Goal: Task Accomplishment & Management: Use online tool/utility

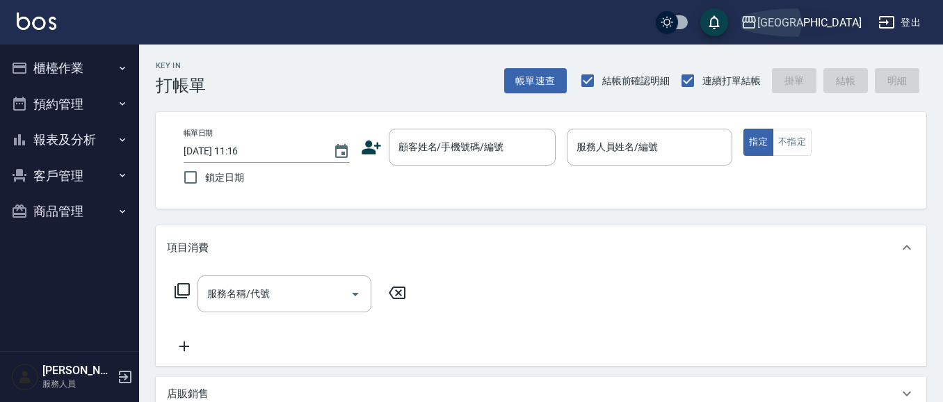
click at [842, 15] on div "[GEOGRAPHIC_DATA]" at bounding box center [809, 22] width 104 height 17
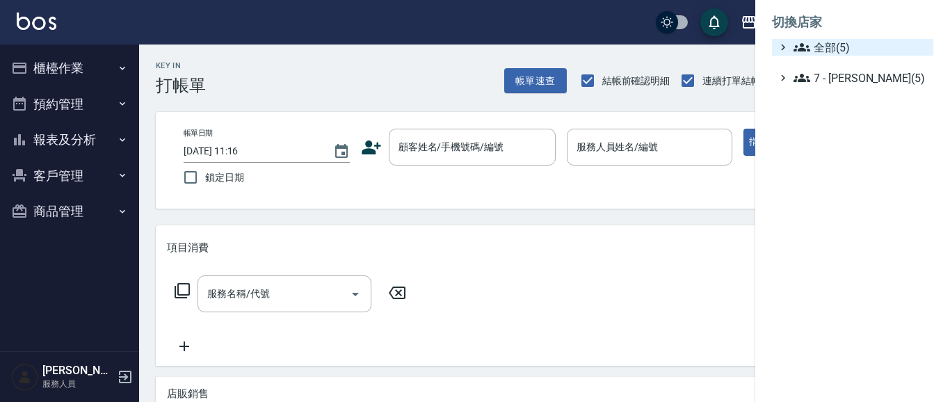
drag, startPoint x: 817, startPoint y: 47, endPoint x: 821, endPoint y: 40, distance: 7.5
click at [817, 45] on span "全部(5)" at bounding box center [860, 47] width 134 height 17
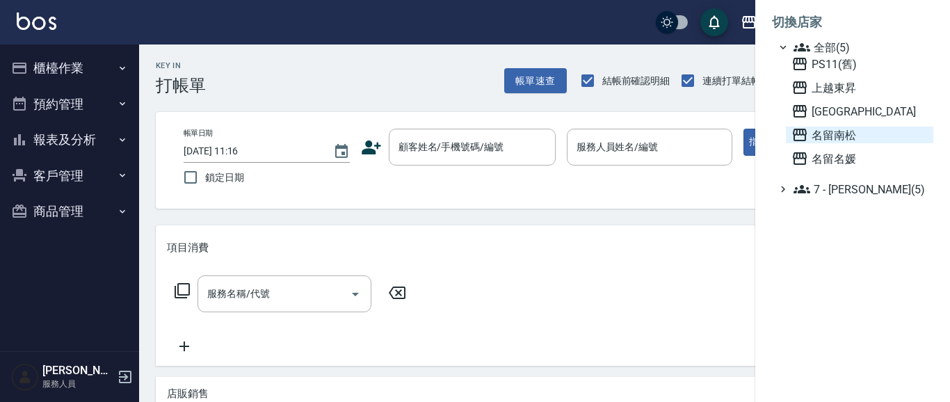
click at [843, 131] on span "名留南松" at bounding box center [859, 135] width 136 height 17
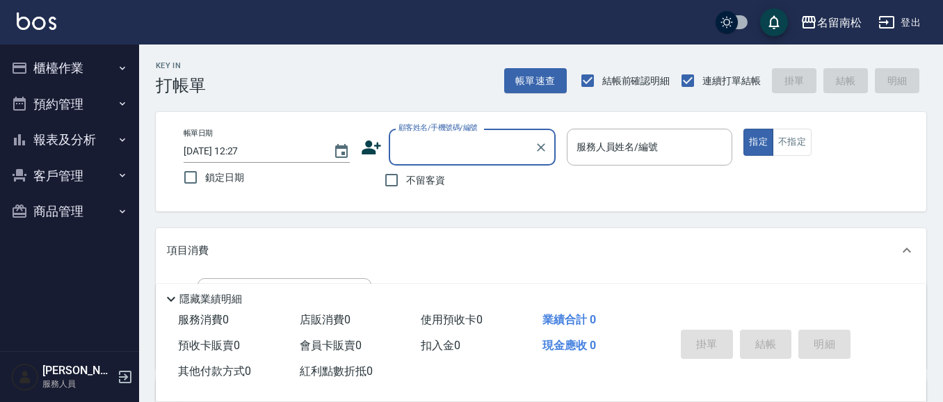
click at [81, 140] on button "報表及分析" at bounding box center [70, 140] width 128 height 36
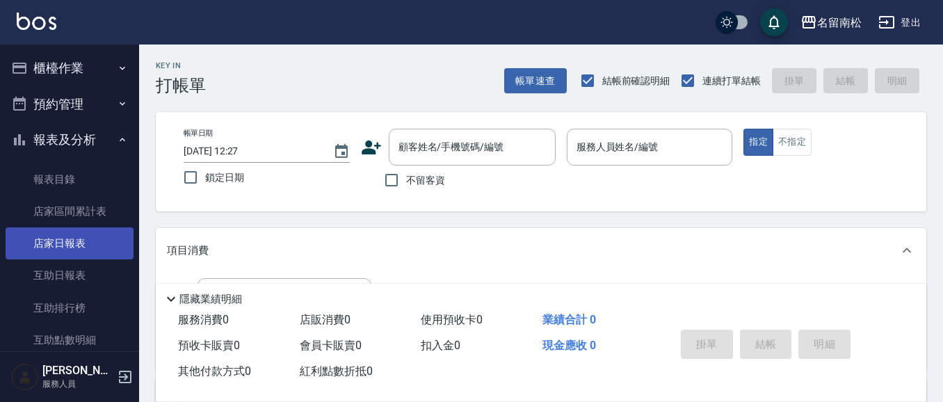
drag, startPoint x: 109, startPoint y: 247, endPoint x: 118, endPoint y: 237, distance: 13.3
click at [109, 246] on link "店家日報表" at bounding box center [70, 243] width 128 height 32
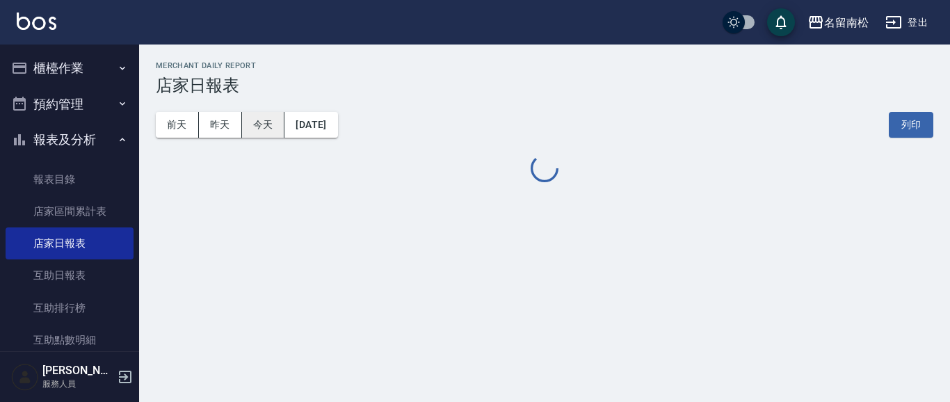
drag, startPoint x: 225, startPoint y: 125, endPoint x: 246, endPoint y: 124, distance: 20.9
click at [227, 124] on button "昨天" at bounding box center [220, 125] width 43 height 26
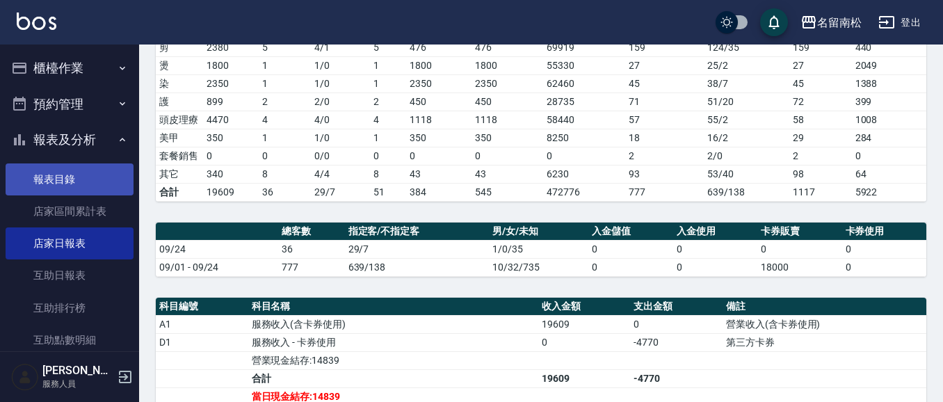
scroll to position [241, 0]
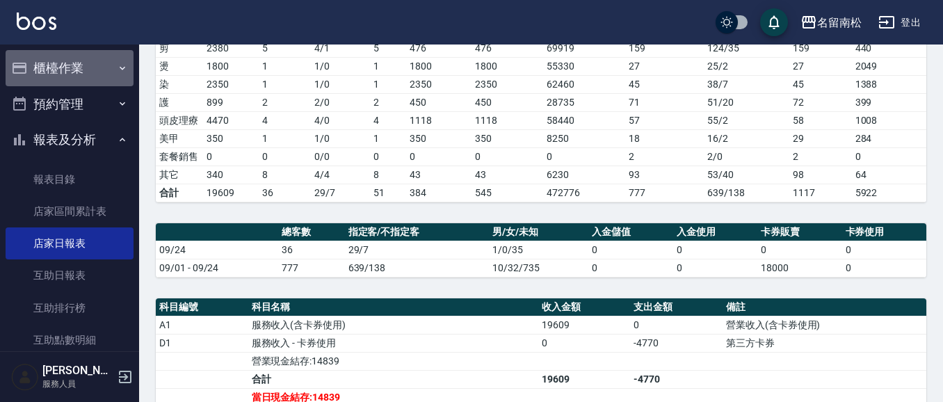
drag, startPoint x: 89, startPoint y: 67, endPoint x: 89, endPoint y: 83, distance: 15.3
click at [89, 68] on button "櫃檯作業" at bounding box center [70, 68] width 128 height 36
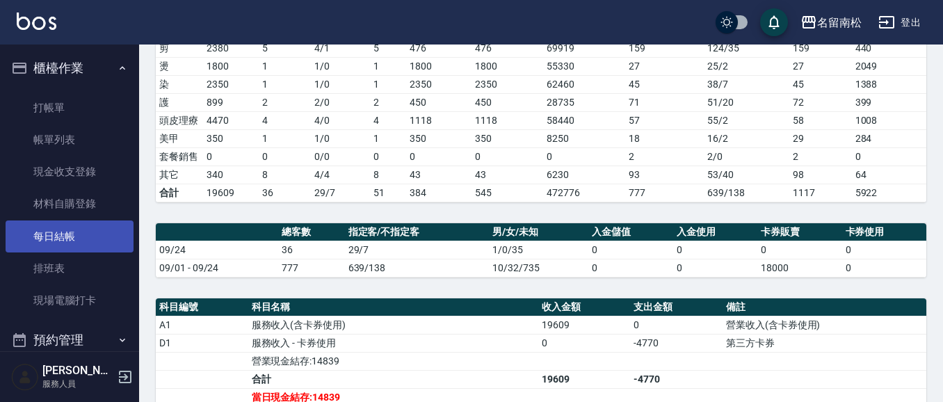
click at [81, 238] on link "每日結帳" at bounding box center [70, 236] width 128 height 32
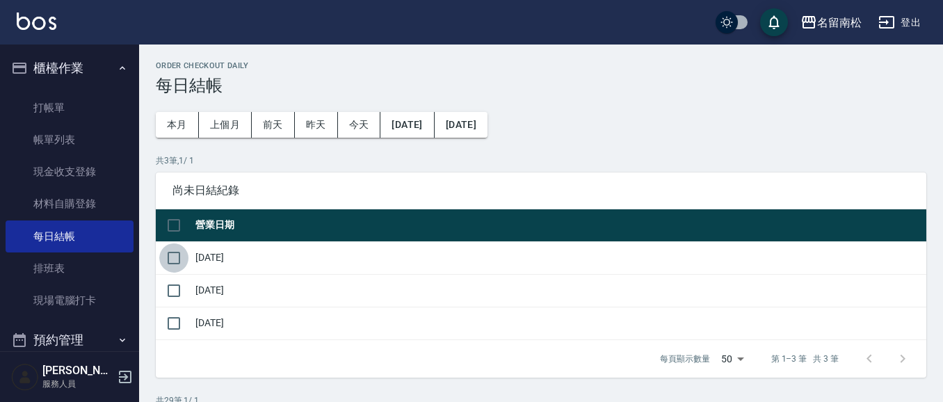
click at [175, 259] on input "checkbox" at bounding box center [173, 257] width 29 height 29
checkbox input "true"
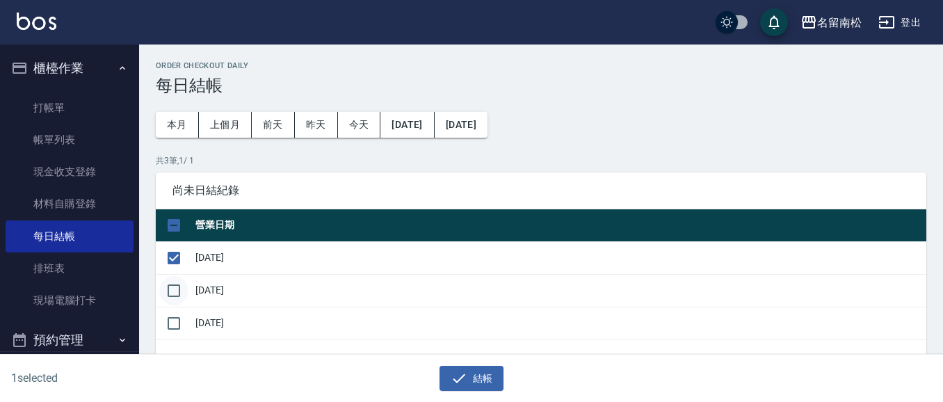
click at [179, 288] on input "checkbox" at bounding box center [173, 290] width 29 height 29
checkbox input "true"
click at [486, 381] on button "結帳" at bounding box center [471, 379] width 65 height 26
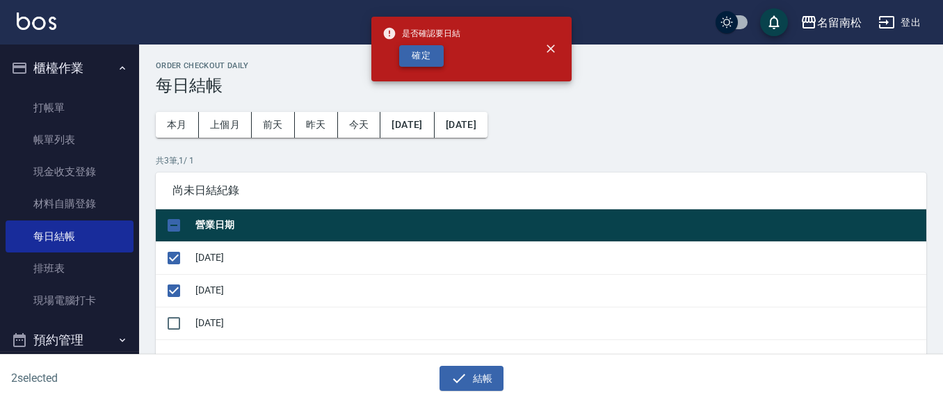
click at [422, 54] on button "確定" at bounding box center [421, 56] width 45 height 22
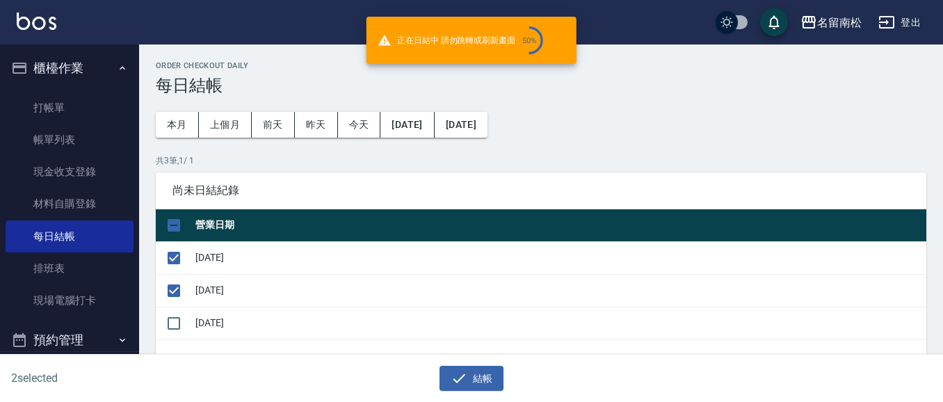
checkbox input "false"
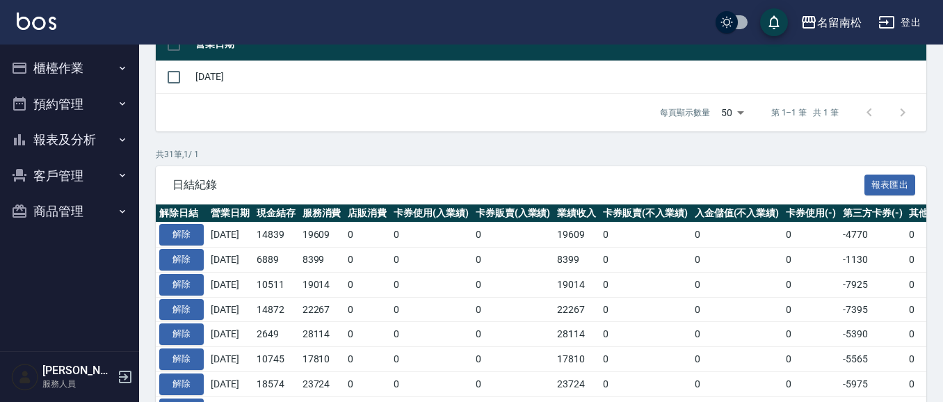
scroll to position [181, 0]
click at [86, 139] on button "報表及分析" at bounding box center [70, 140] width 128 height 36
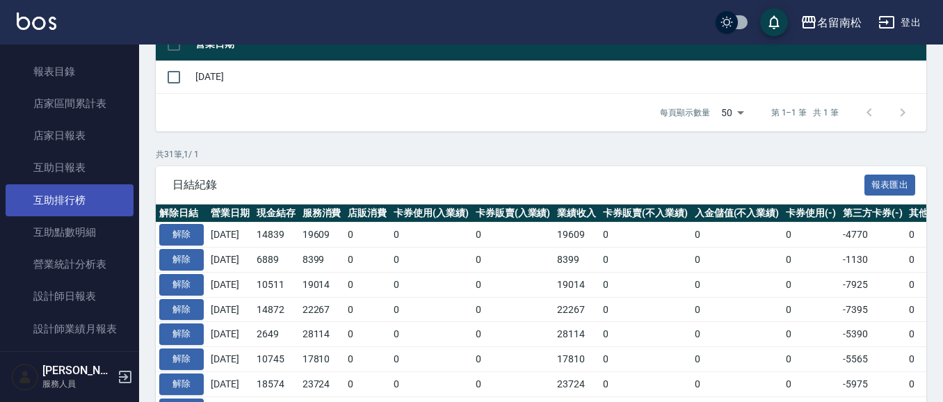
scroll to position [108, 0]
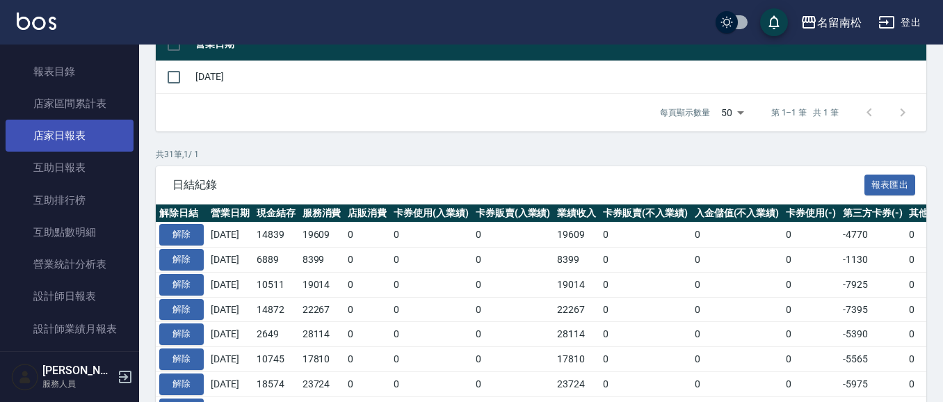
click at [103, 138] on link "店家日報表" at bounding box center [70, 136] width 128 height 32
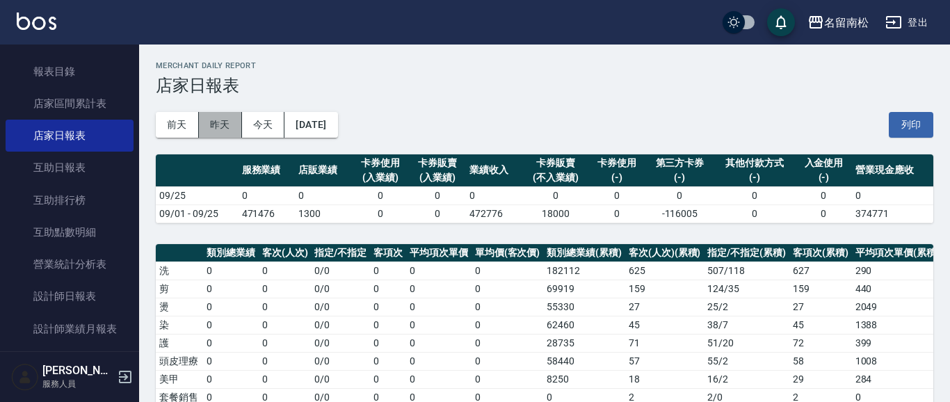
click at [225, 129] on button "昨天" at bounding box center [220, 125] width 43 height 26
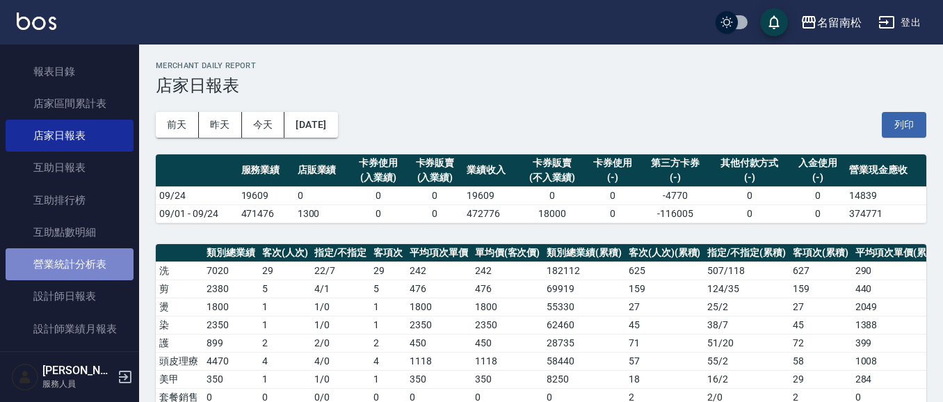
click at [94, 257] on link "營業統計分析表" at bounding box center [70, 264] width 128 height 32
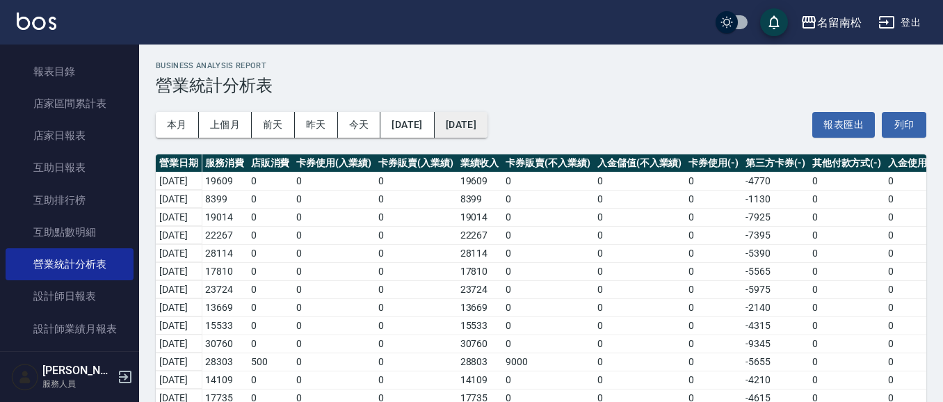
click at [487, 123] on button "[DATE]" at bounding box center [461, 125] width 53 height 26
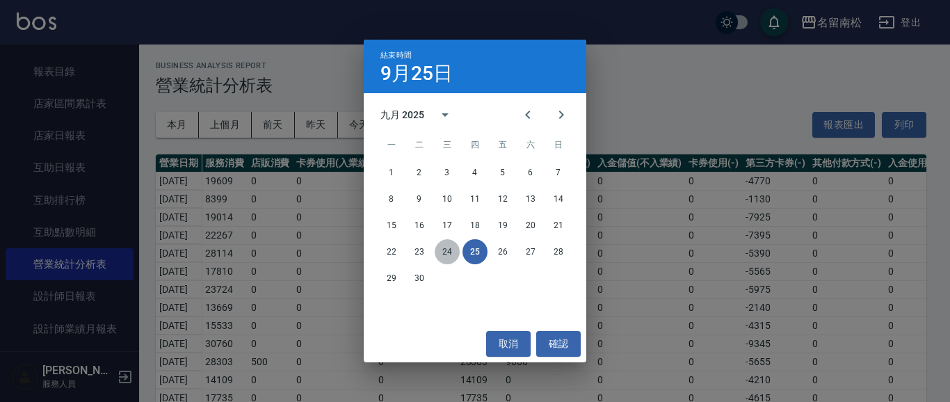
click at [449, 255] on button "24" at bounding box center [447, 251] width 25 height 25
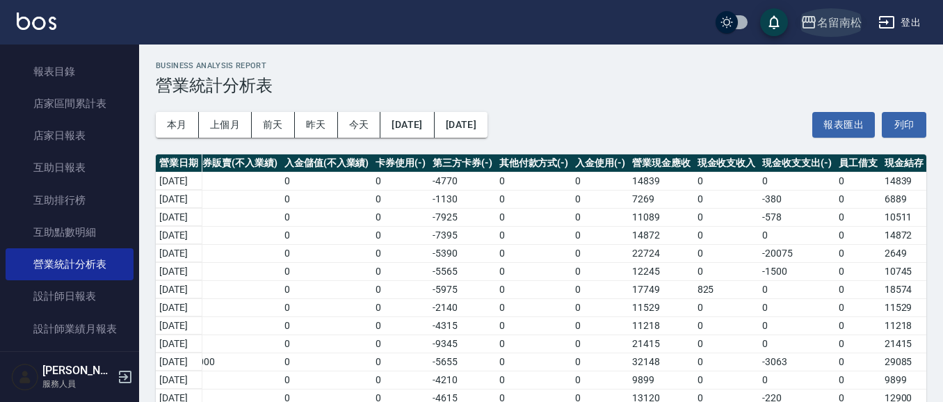
click at [851, 24] on div "名留南松" at bounding box center [839, 22] width 45 height 17
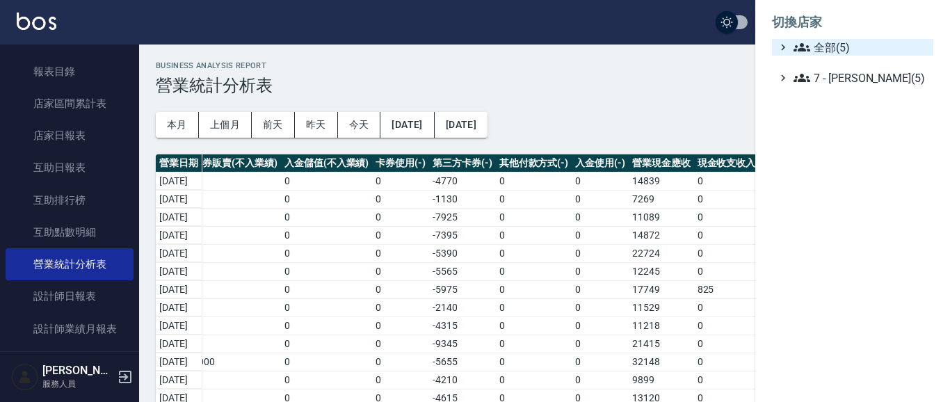
click at [839, 49] on span "全部(5)" at bounding box center [860, 47] width 134 height 17
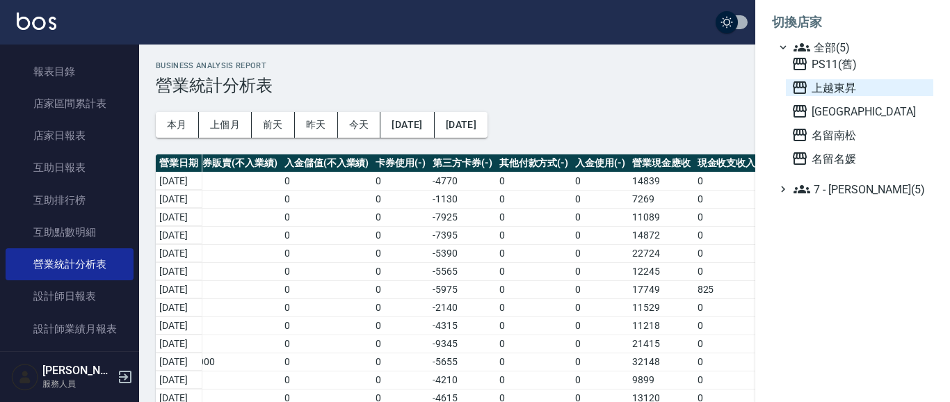
click at [840, 88] on span "上越東昇" at bounding box center [859, 87] width 136 height 17
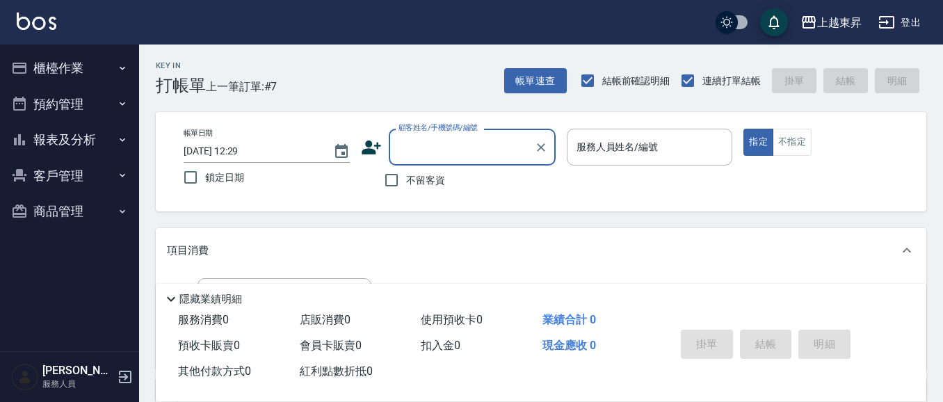
click at [52, 147] on button "報表及分析" at bounding box center [70, 140] width 128 height 36
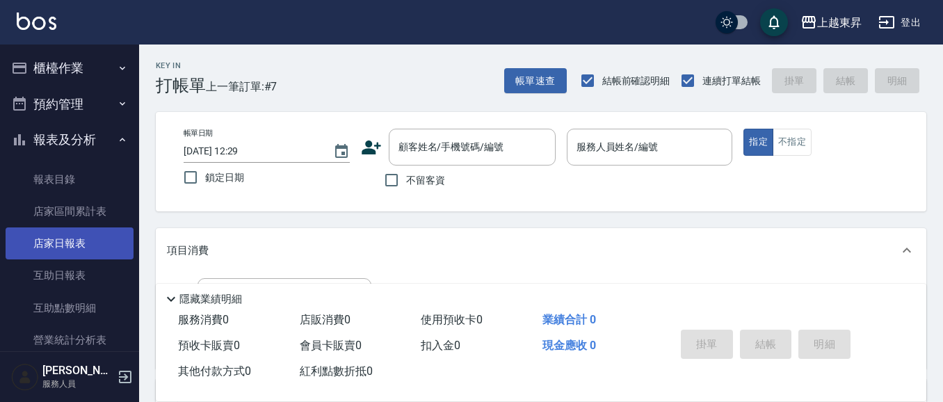
click at [87, 231] on link "店家日報表" at bounding box center [70, 243] width 128 height 32
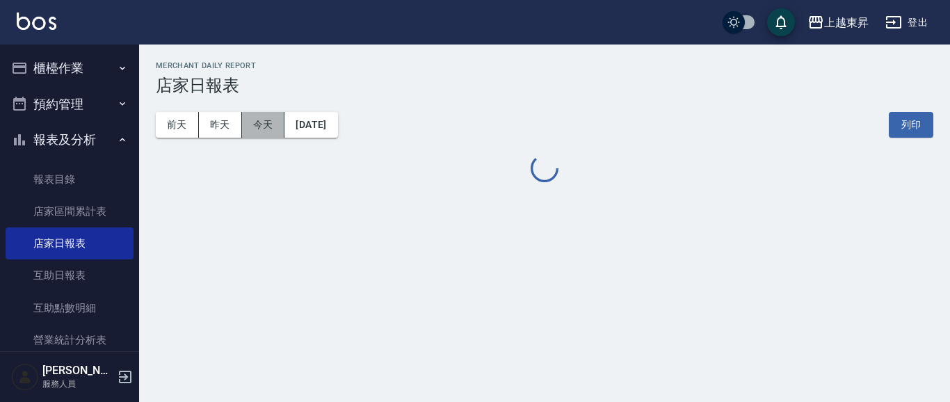
click at [255, 126] on button "今天" at bounding box center [263, 125] width 43 height 26
click at [212, 131] on button "昨天" at bounding box center [220, 125] width 43 height 26
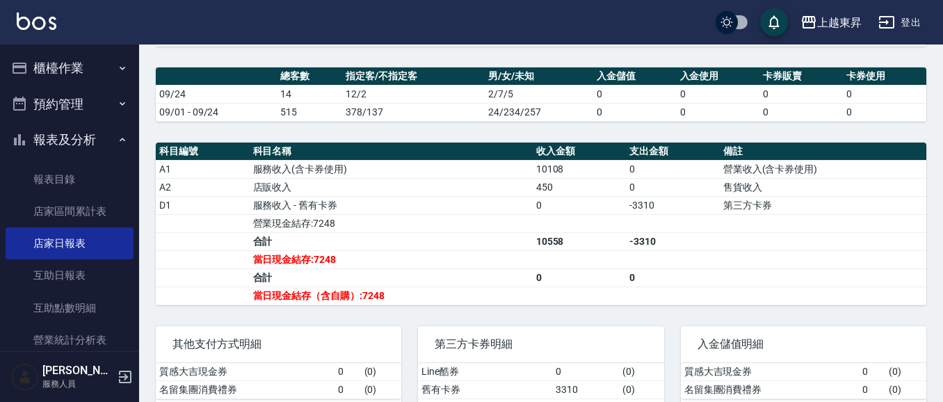
scroll to position [362, 0]
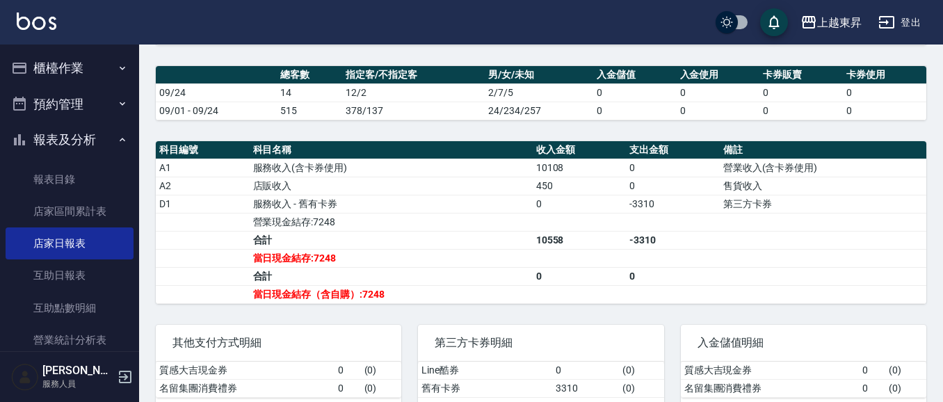
drag, startPoint x: 64, startPoint y: 143, endPoint x: 89, endPoint y: 116, distance: 36.9
click at [66, 142] on button "報表及分析" at bounding box center [70, 140] width 128 height 36
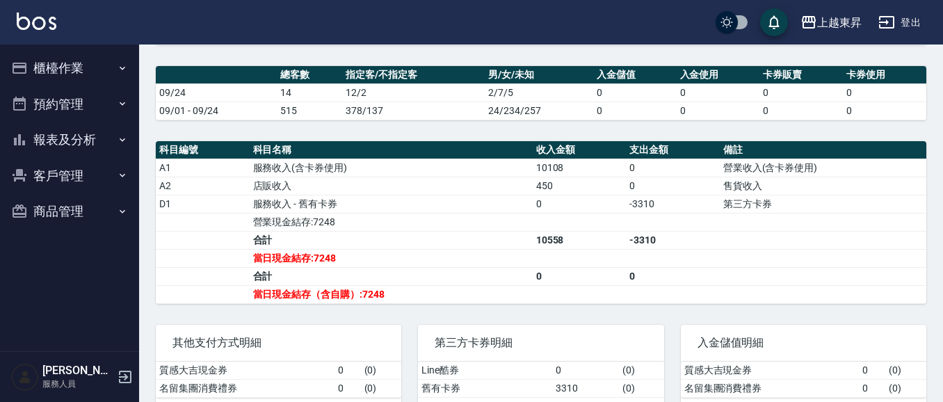
click at [82, 72] on button "櫃檯作業" at bounding box center [70, 68] width 128 height 36
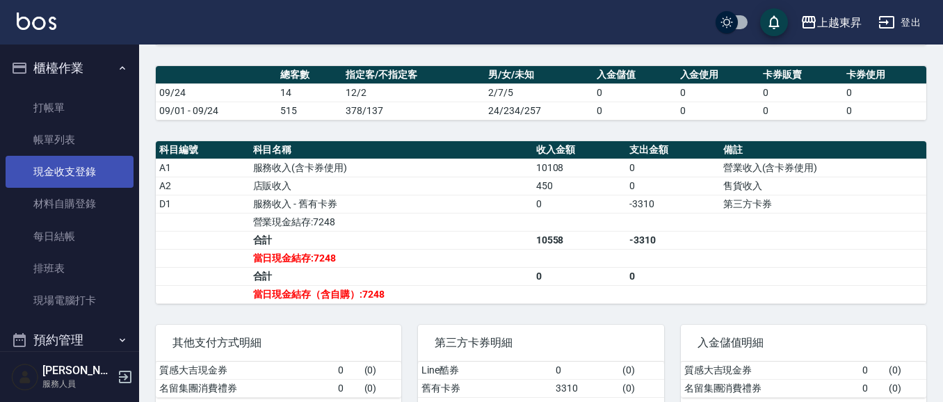
click at [83, 170] on link "現金收支登錄" at bounding box center [70, 172] width 128 height 32
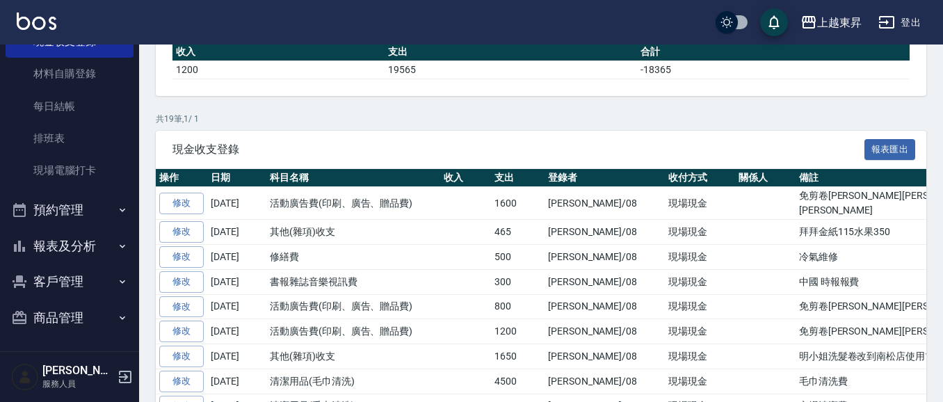
scroll to position [131, 0]
click at [79, 240] on button "報表及分析" at bounding box center [70, 245] width 128 height 36
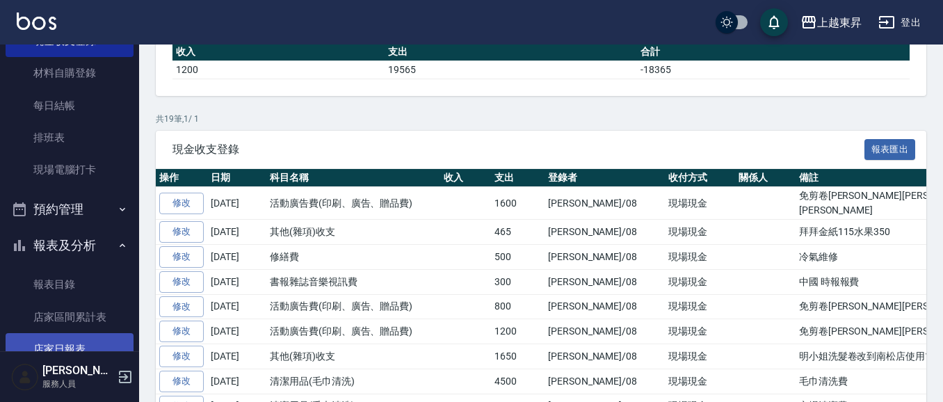
click at [75, 342] on link "店家日報表" at bounding box center [70, 349] width 128 height 32
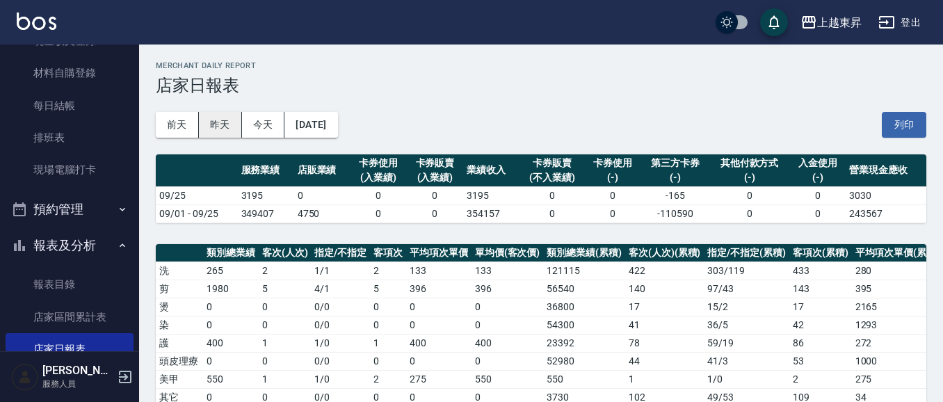
click at [224, 129] on button "昨天" at bounding box center [220, 125] width 43 height 26
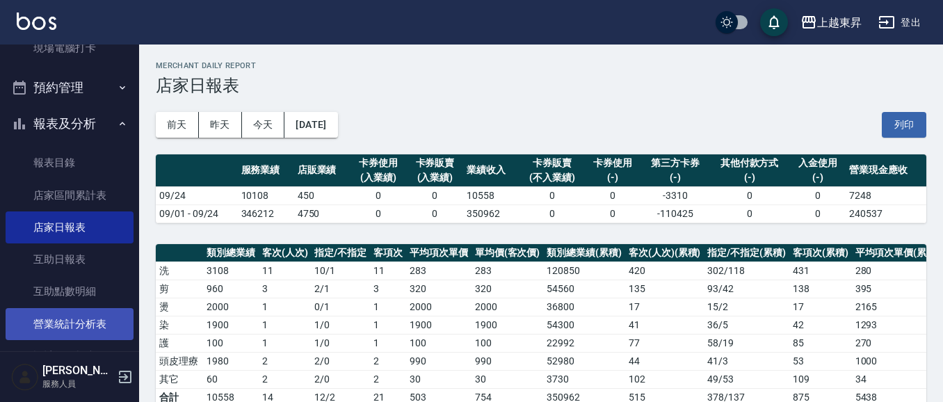
scroll to position [268, 0]
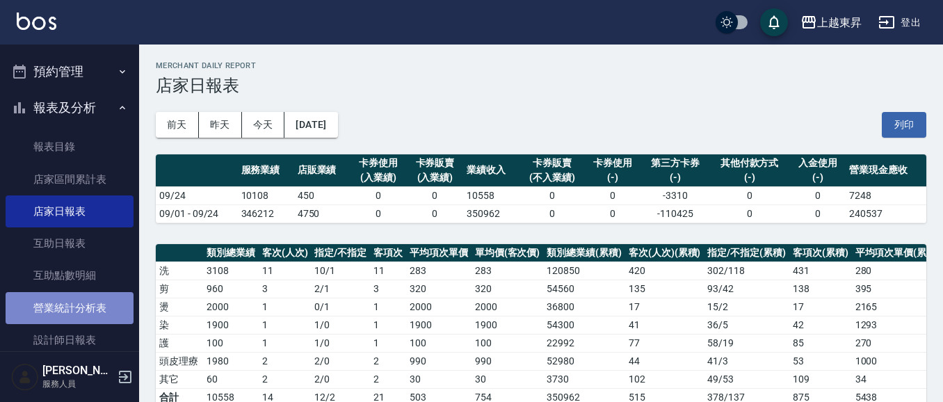
click at [79, 310] on link "營業統計分析表" at bounding box center [70, 308] width 128 height 32
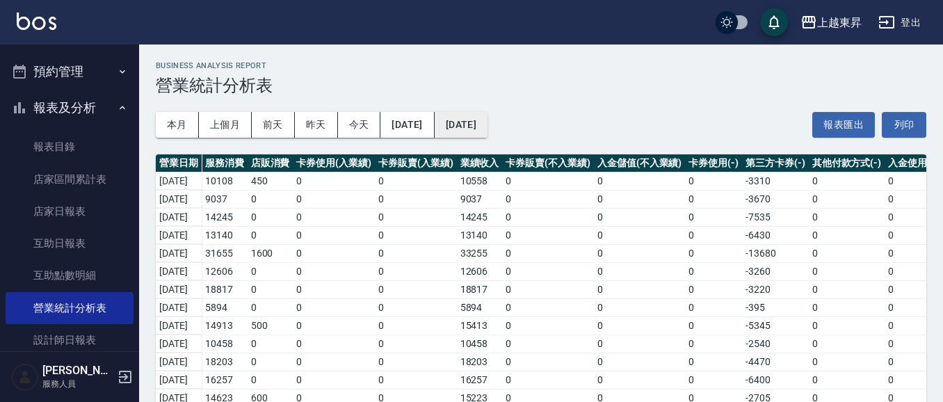
click at [487, 120] on button "[DATE]" at bounding box center [461, 125] width 53 height 26
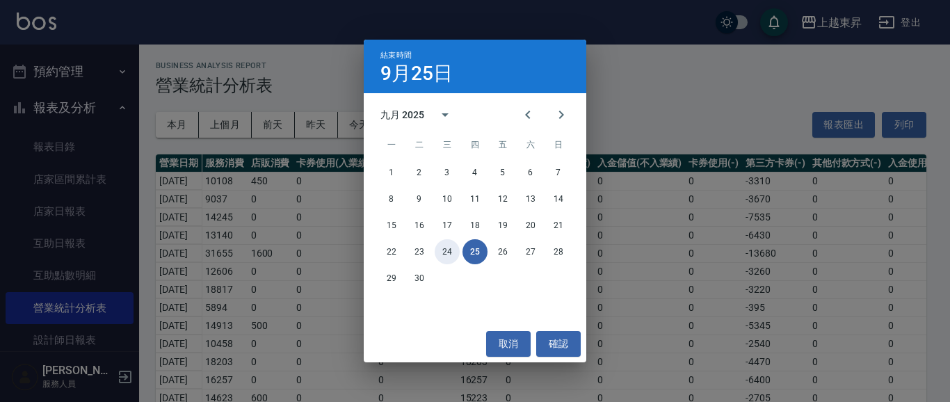
click at [453, 247] on button "24" at bounding box center [447, 251] width 25 height 25
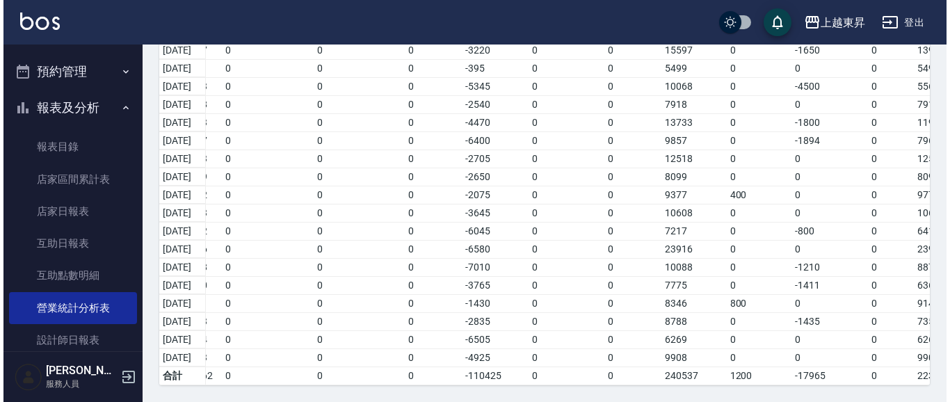
scroll to position [0, 327]
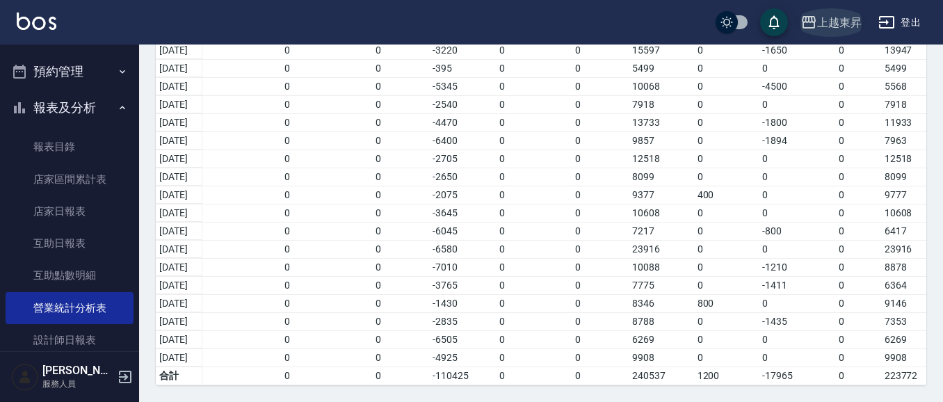
click at [830, 22] on div "上越東昇" at bounding box center [839, 22] width 45 height 17
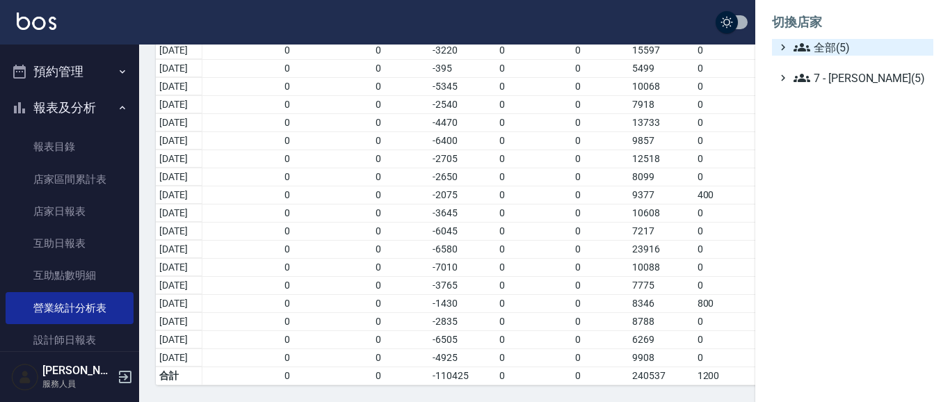
click at [823, 46] on span "全部(5)" at bounding box center [860, 47] width 134 height 17
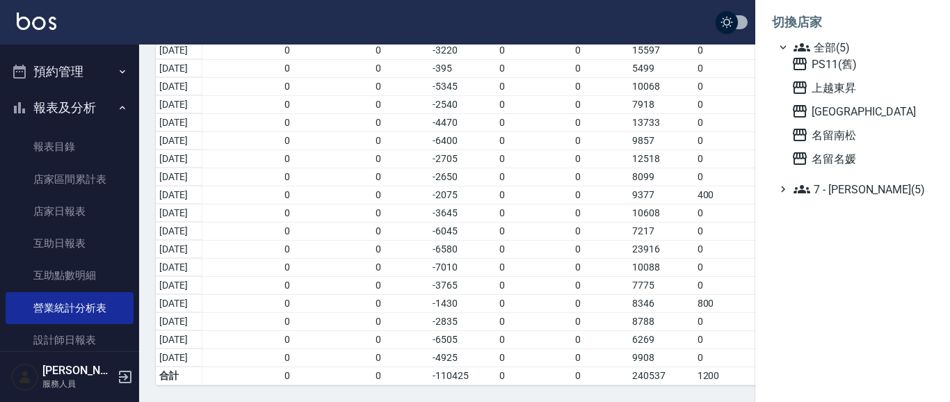
drag, startPoint x: 829, startPoint y: 112, endPoint x: 429, endPoint y: 137, distance: 400.6
click at [829, 113] on span "[GEOGRAPHIC_DATA]" at bounding box center [859, 111] width 136 height 17
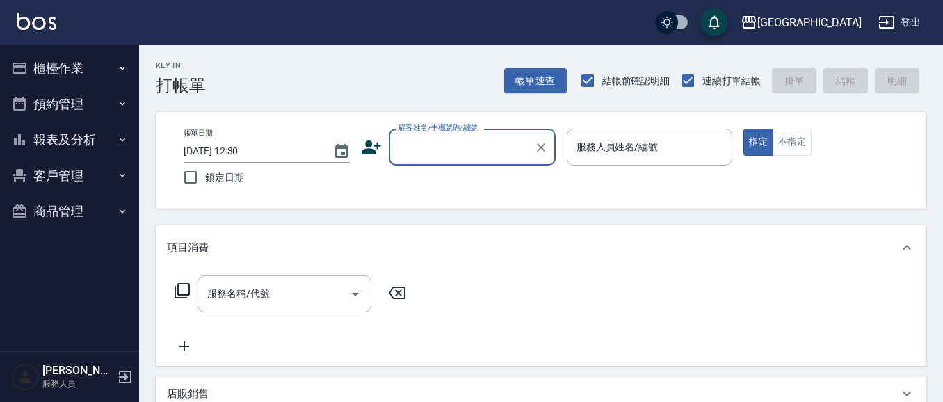
click at [78, 65] on button "櫃檯作業" at bounding box center [70, 68] width 128 height 36
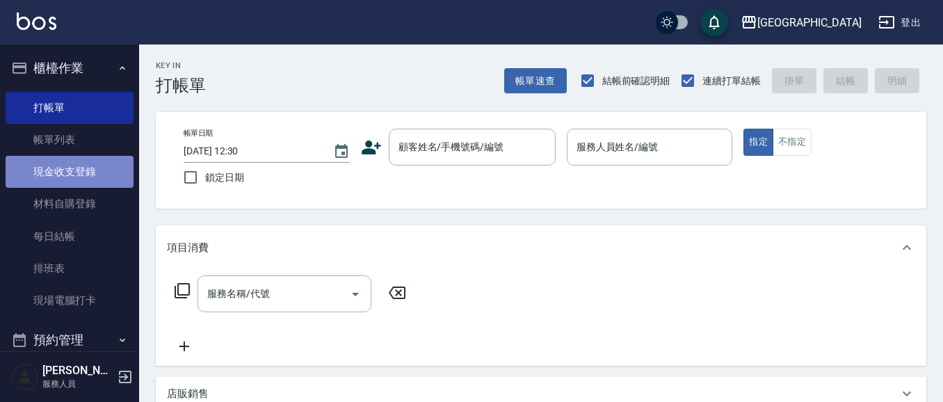
click at [82, 161] on link "現金收支登錄" at bounding box center [70, 172] width 128 height 32
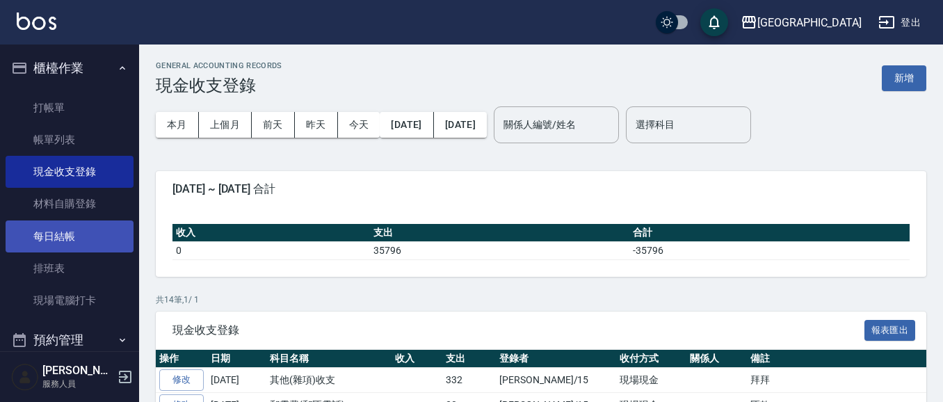
click at [77, 232] on link "每日結帳" at bounding box center [70, 236] width 128 height 32
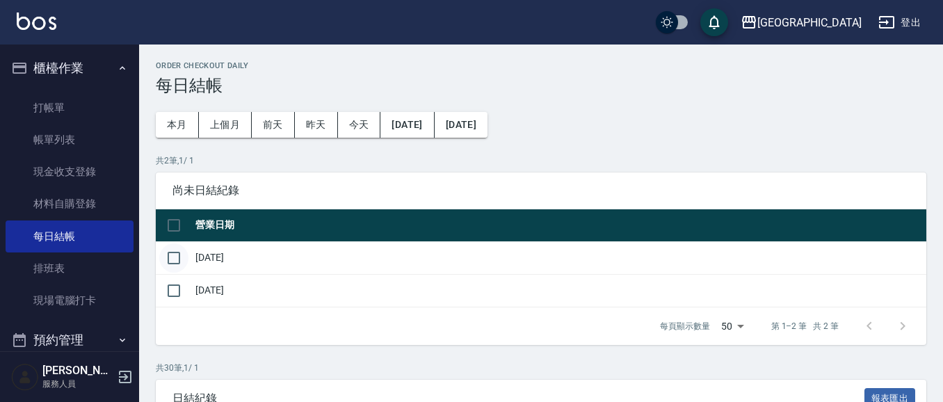
click at [179, 257] on input "checkbox" at bounding box center [173, 257] width 29 height 29
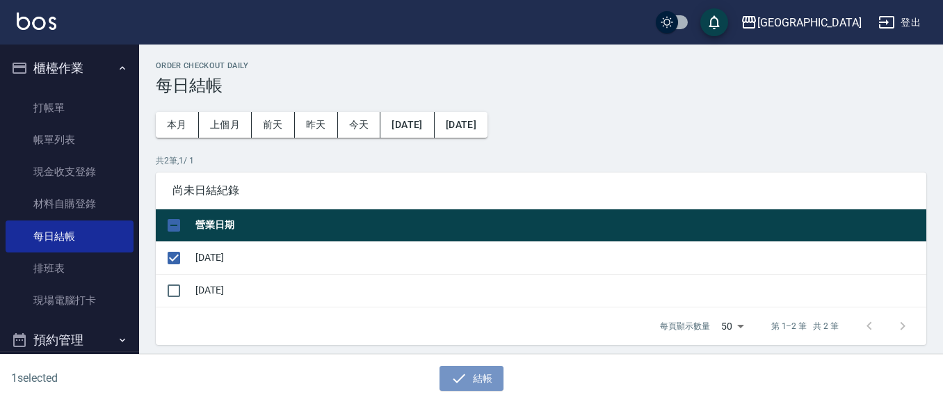
drag, startPoint x: 467, startPoint y: 380, endPoint x: 460, endPoint y: 357, distance: 24.8
click at [467, 378] on button "結帳" at bounding box center [471, 379] width 65 height 26
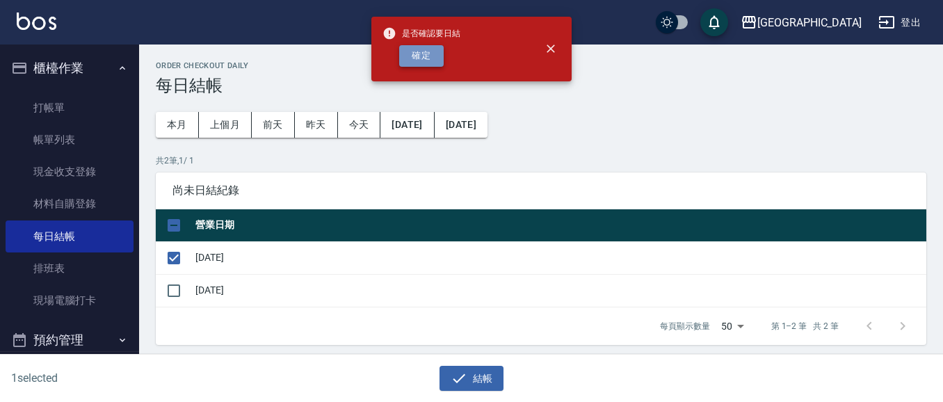
click at [414, 50] on button "確定" at bounding box center [421, 56] width 45 height 22
checkbox input "false"
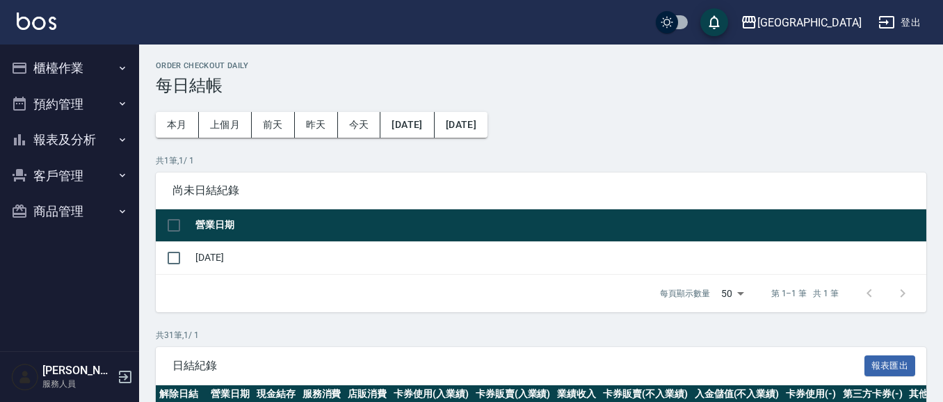
click at [86, 74] on button "櫃檯作業" at bounding box center [70, 68] width 128 height 36
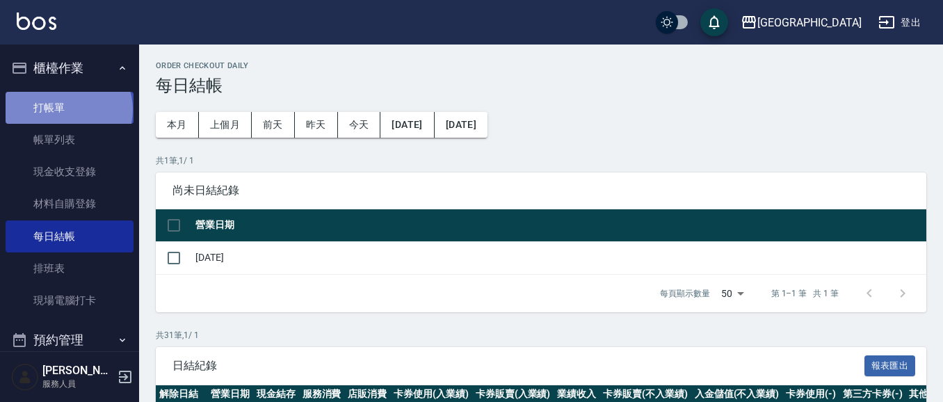
click at [67, 109] on link "打帳單" at bounding box center [70, 108] width 128 height 32
